Goal: Task Accomplishment & Management: Manage account settings

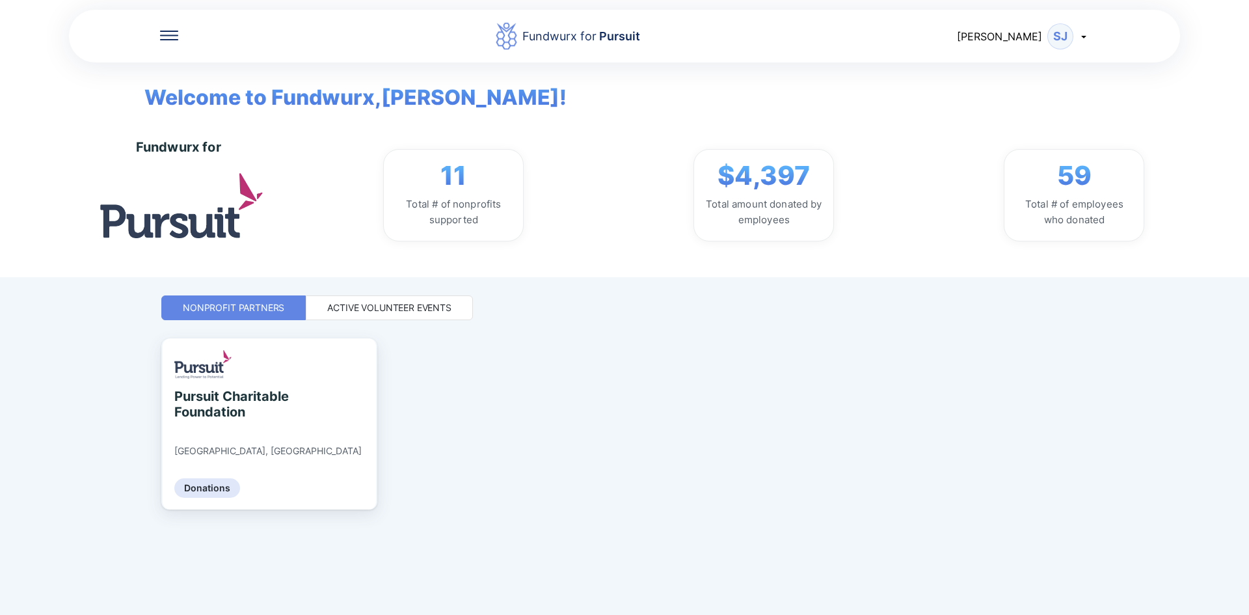
click at [433, 305] on div "Active Volunteer Events" at bounding box center [389, 307] width 124 height 13
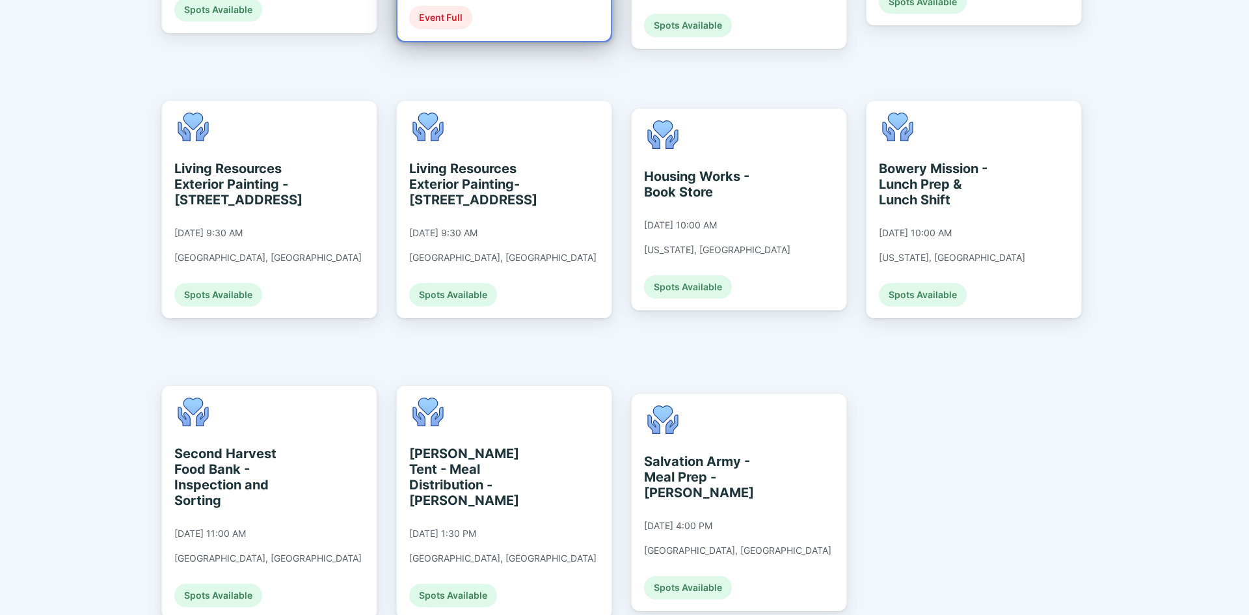
scroll to position [1152, 0]
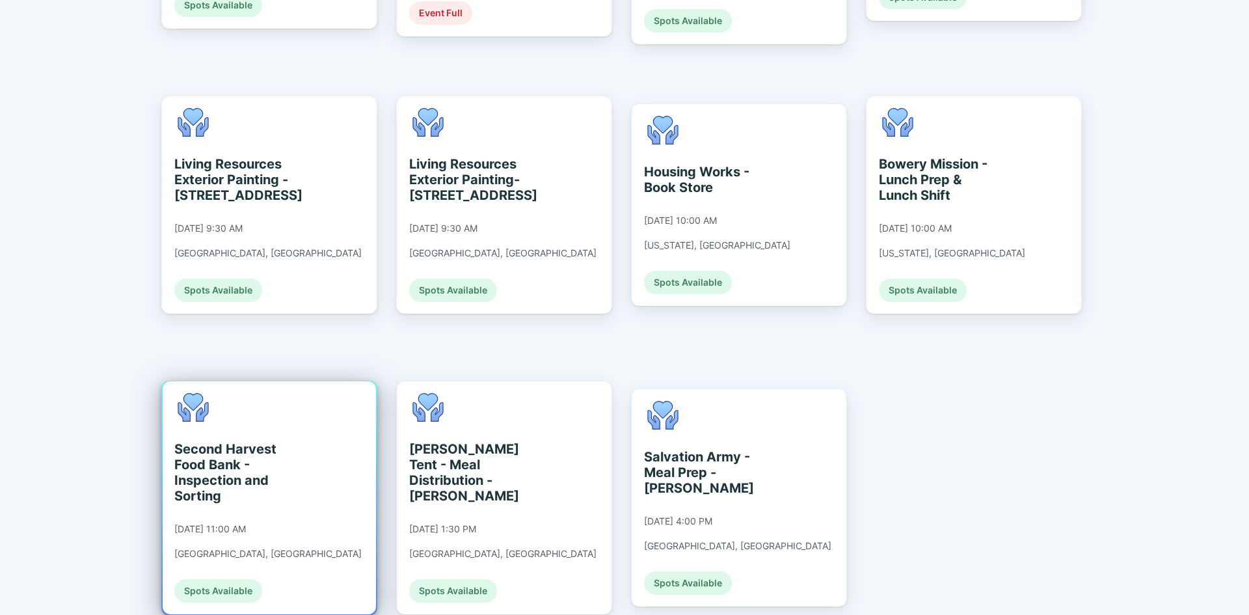
click at [235, 579] on div "Spots Available" at bounding box center [218, 590] width 88 height 23
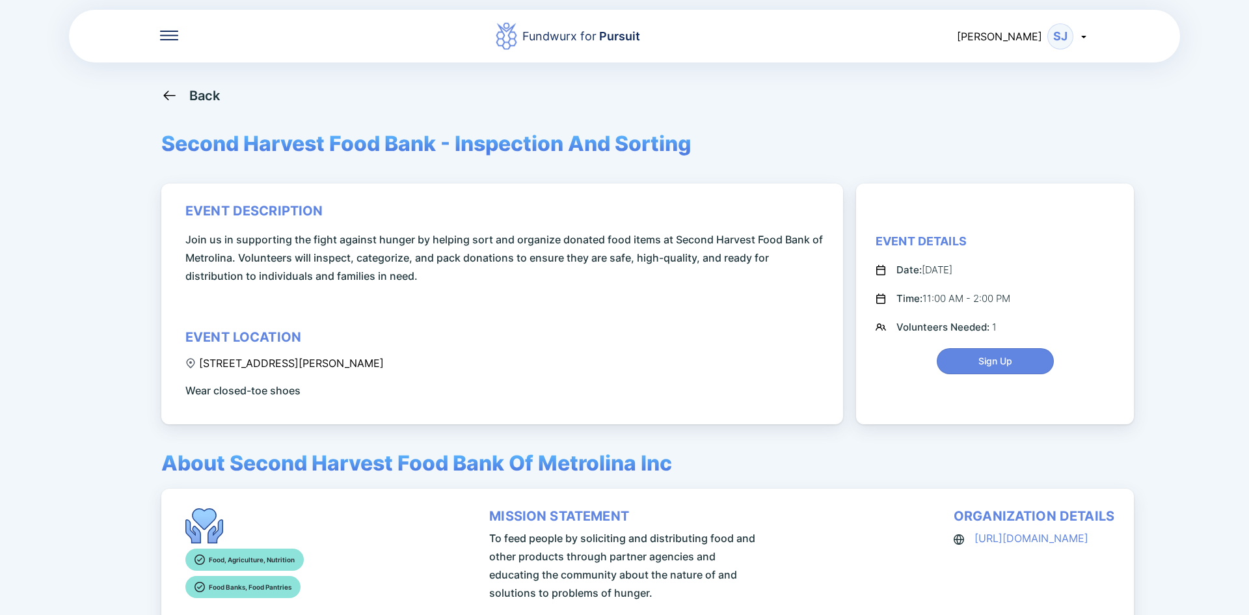
click at [171, 94] on icon at bounding box center [169, 95] width 16 height 16
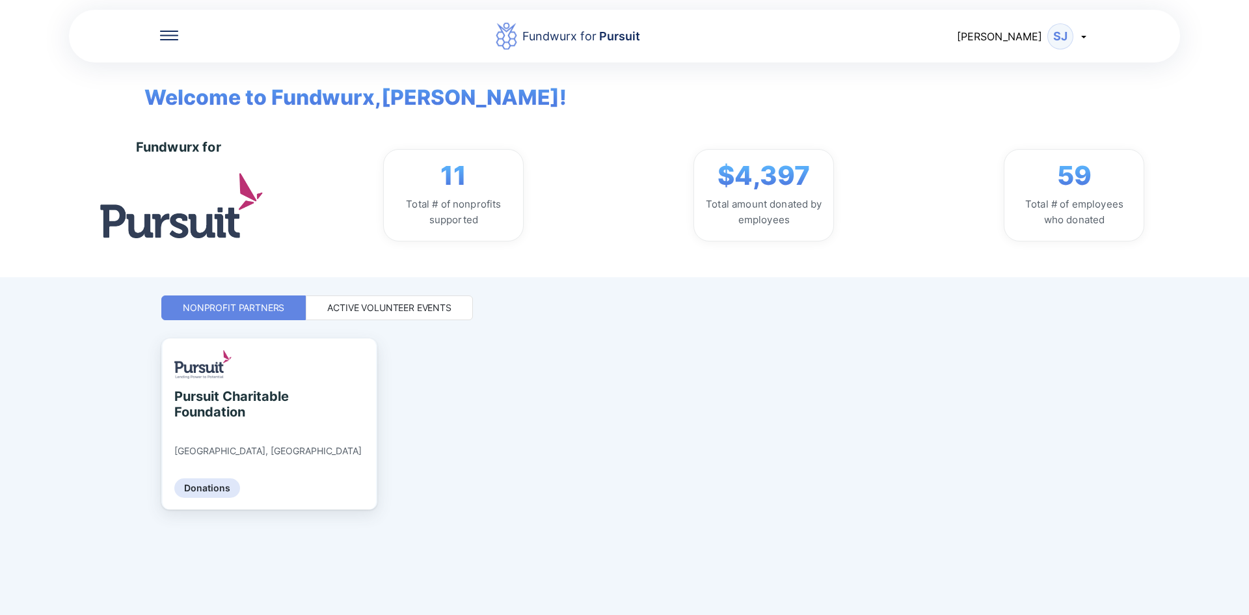
click at [411, 305] on div "Active Volunteer Events" at bounding box center [389, 307] width 124 height 13
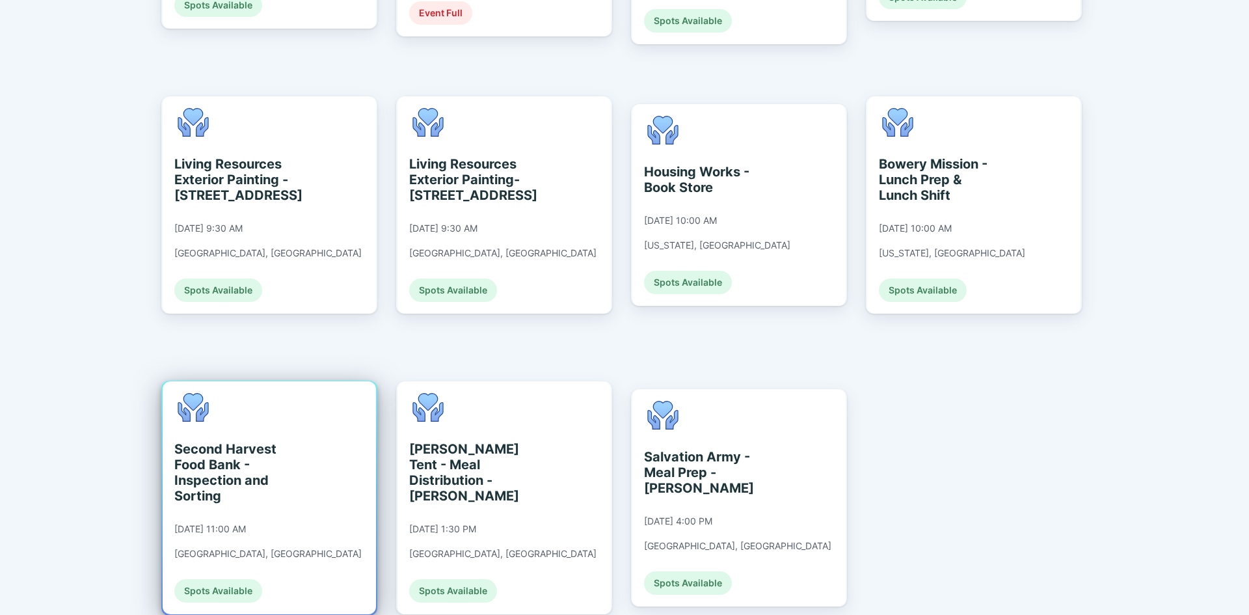
scroll to position [891, 0]
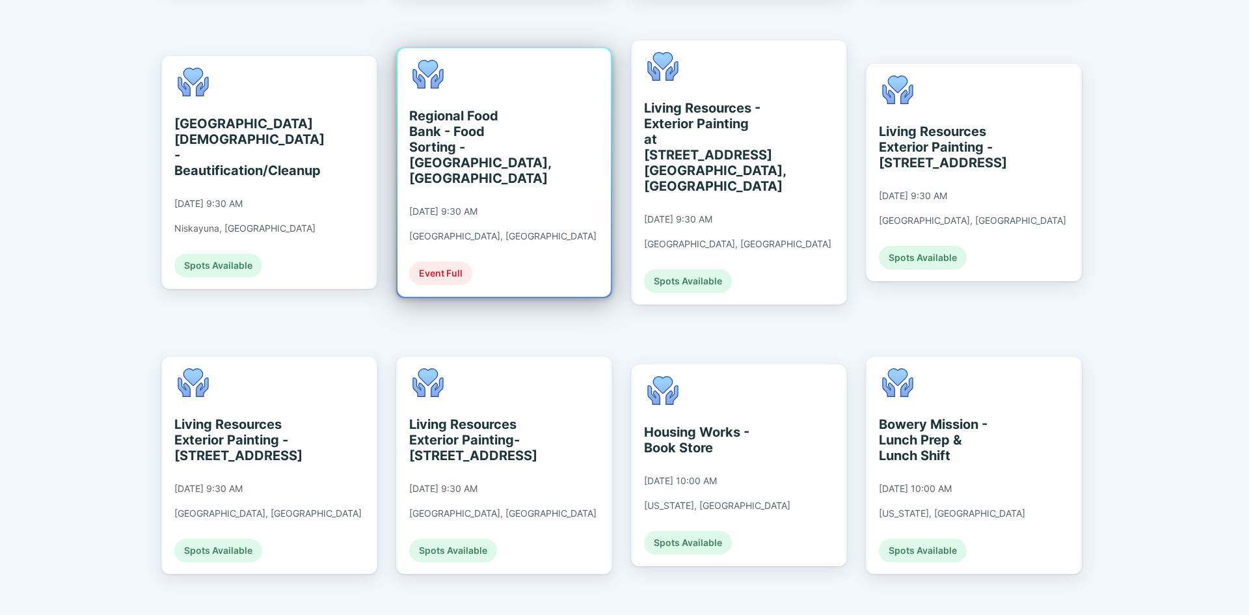
click at [448, 262] on div "Event Full" at bounding box center [440, 273] width 63 height 23
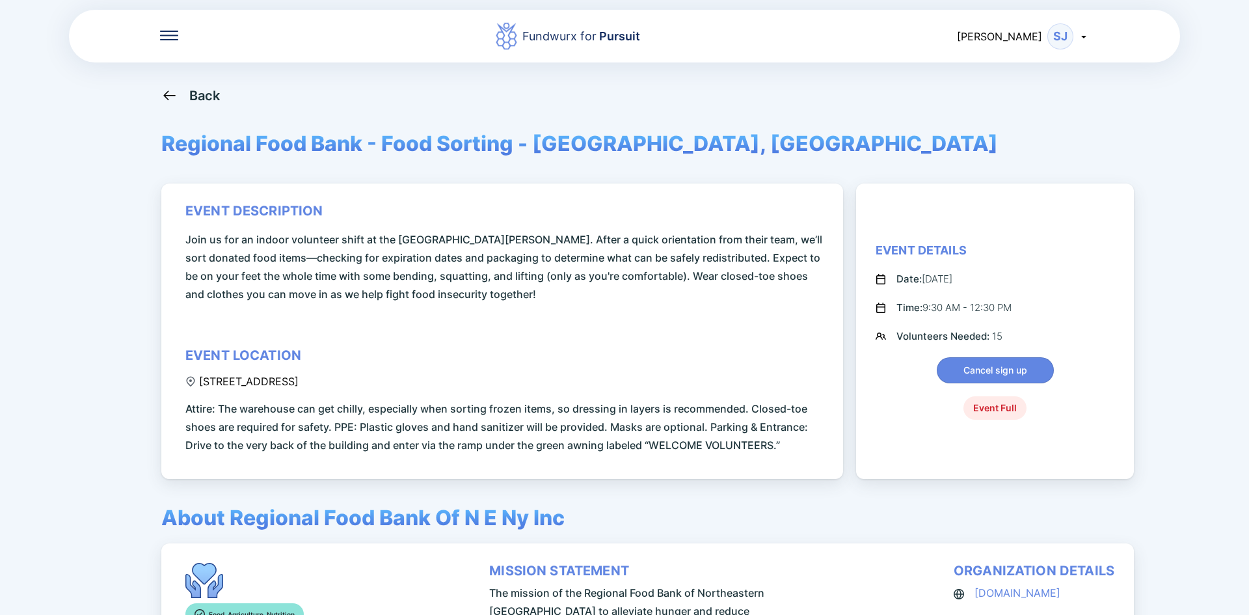
click at [1085, 38] on icon at bounding box center [1084, 36] width 10 height 10
click at [1019, 103] on div "Log out" at bounding box center [1008, 103] width 38 height 13
